Goal: Task Accomplishment & Management: Manage account settings

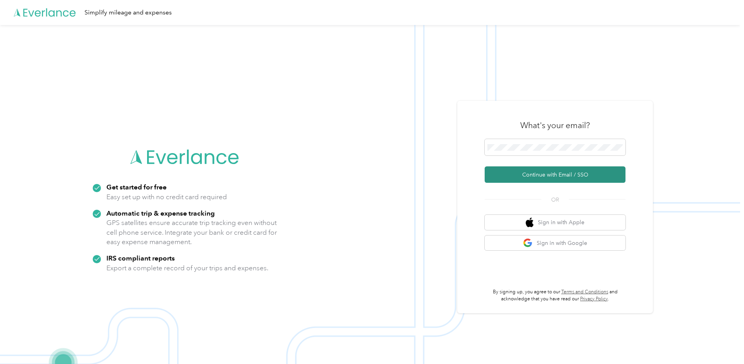
click at [499, 173] on button "Continue with Email / SSO" at bounding box center [554, 175] width 141 height 16
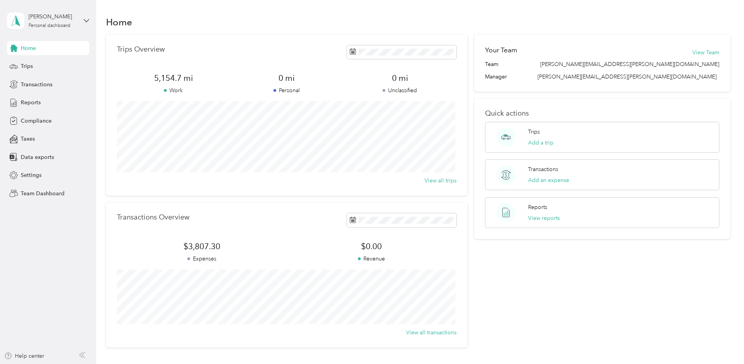
click at [83, 19] on div "Stephen Kirkman Personal dashboard" at bounding box center [48, 20] width 82 height 27
click at [56, 69] on div "Team dashboard Personal dashboard Log out" at bounding box center [134, 81] width 242 height 49
click at [79, 22] on div "Stephen Kirkman Personal dashboard" at bounding box center [48, 20] width 82 height 27
click at [56, 61] on div "Team dashboard" at bounding box center [134, 64] width 242 height 14
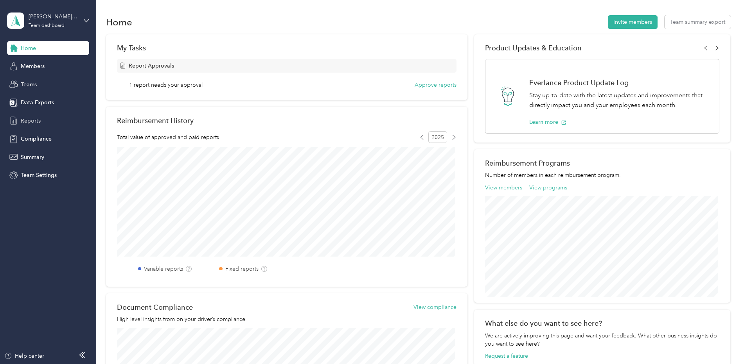
click at [37, 119] on span "Reports" at bounding box center [31, 121] width 20 height 8
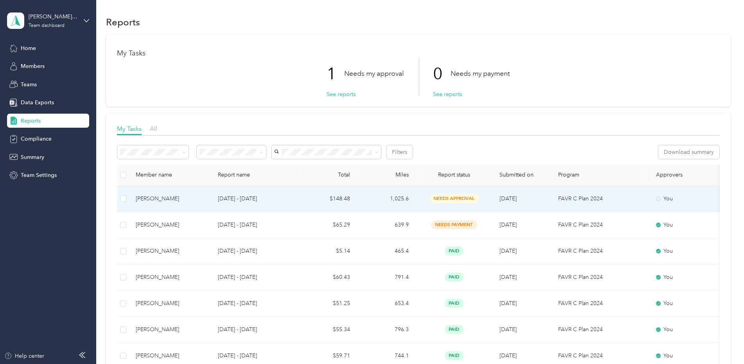
click at [444, 198] on span "needs approval" at bounding box center [453, 198] width 49 height 9
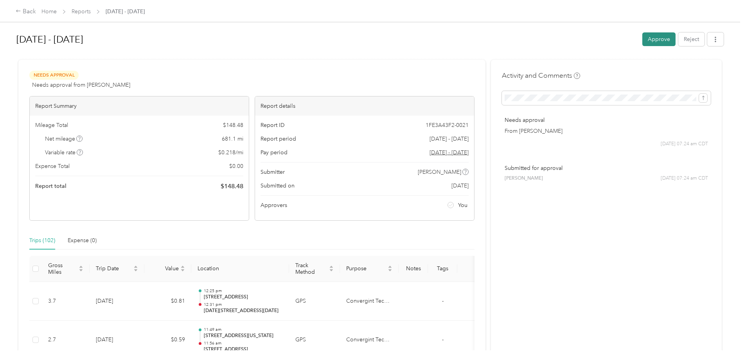
click at [658, 39] on button "Approve" at bounding box center [658, 39] width 33 height 14
